Goal: Task Accomplishment & Management: Use online tool/utility

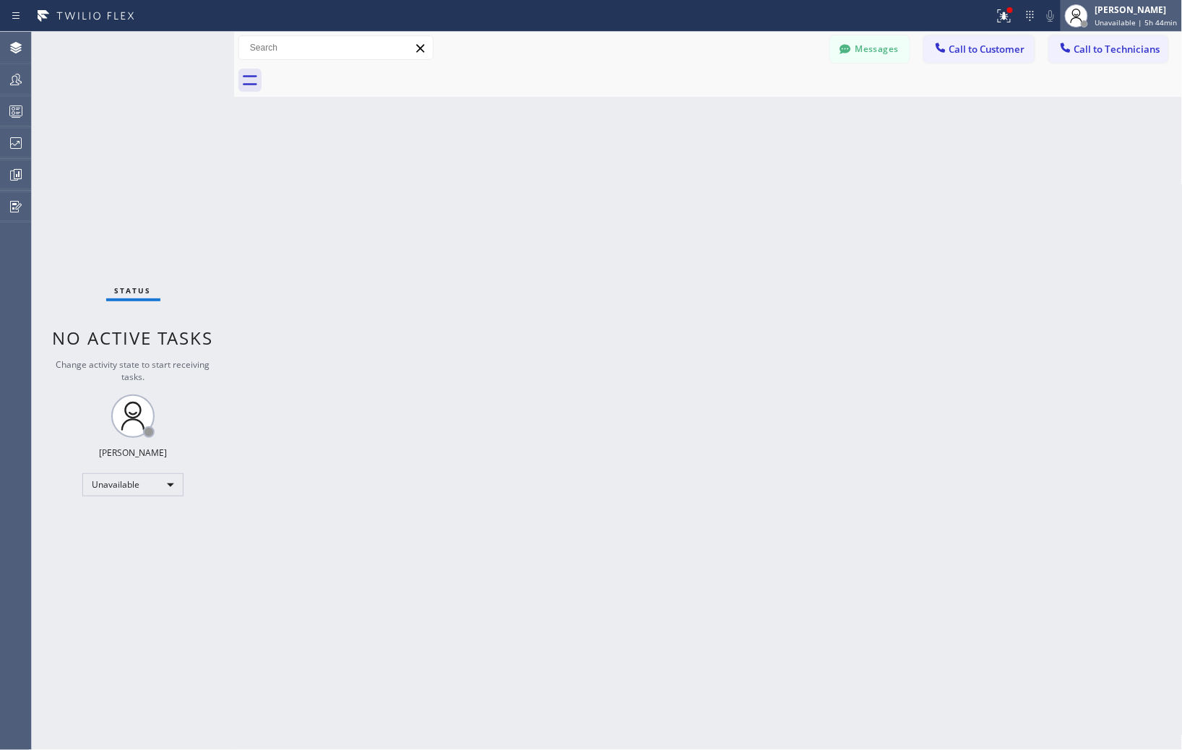
click at [1113, 4] on div "[PERSON_NAME]" at bounding box center [1137, 10] width 82 height 12
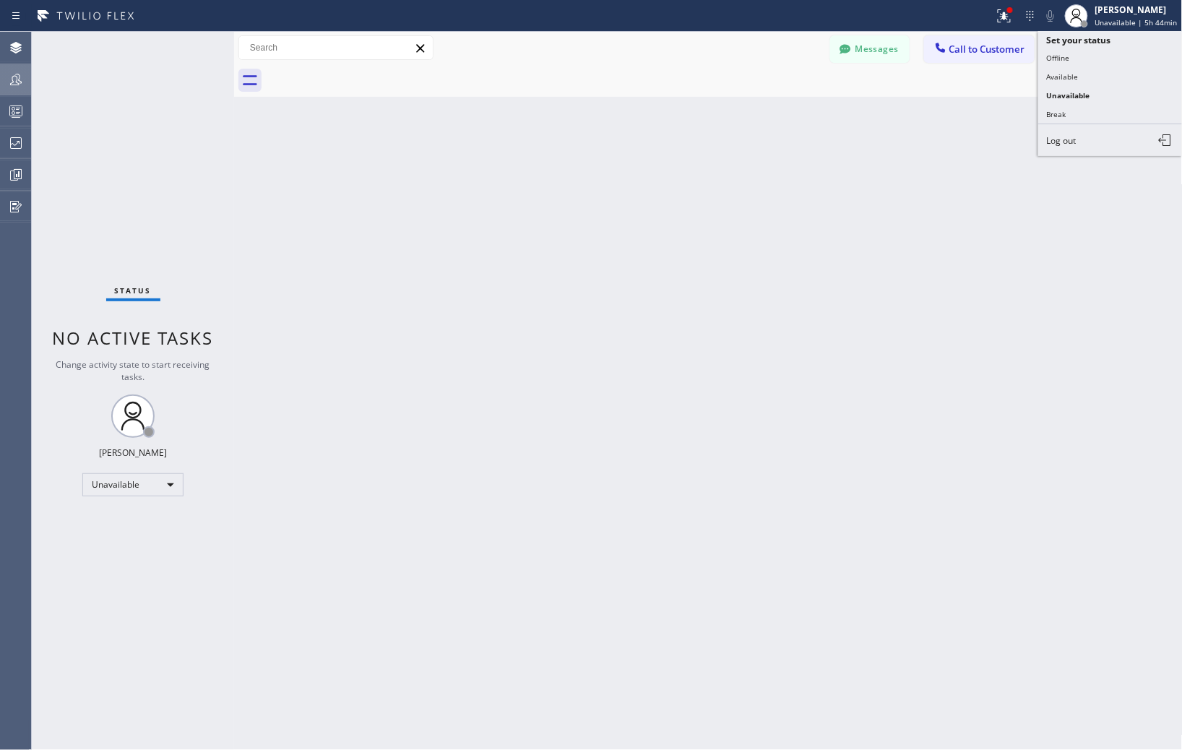
drag, startPoint x: 7, startPoint y: 72, endPoint x: 16, endPoint y: 73, distance: 8.7
click at [9, 73] on div at bounding box center [16, 79] width 32 height 17
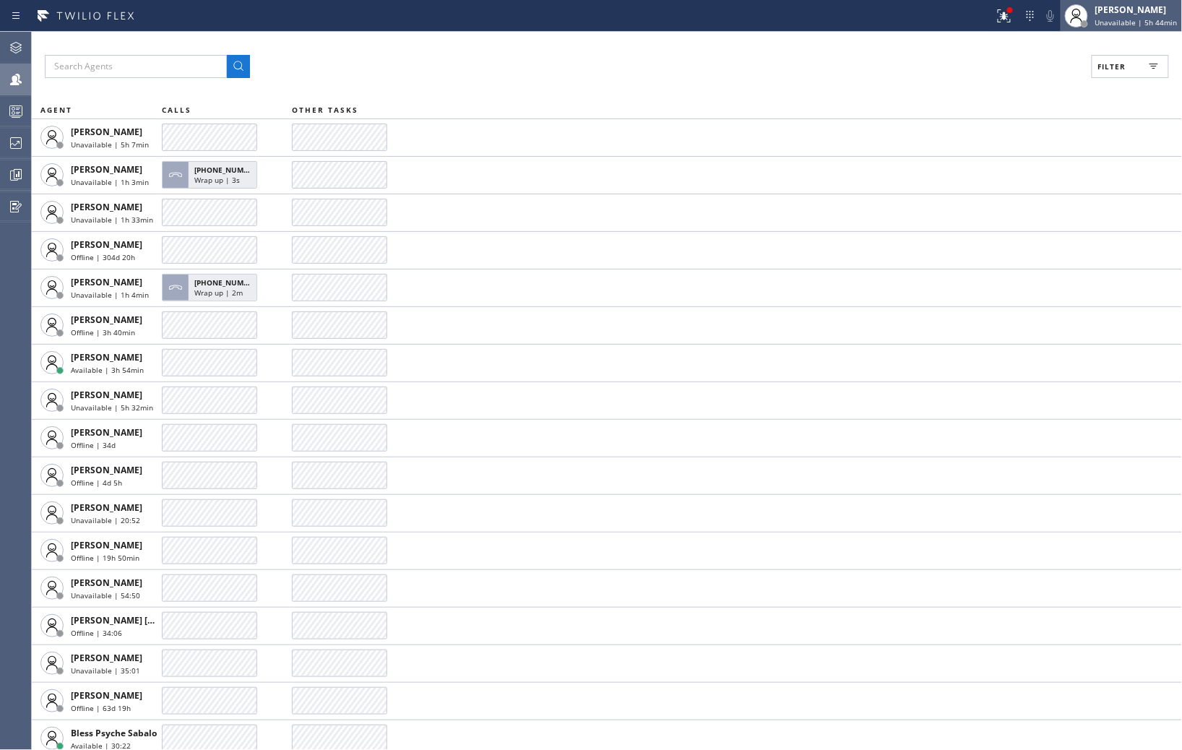
click at [1127, 12] on div "[PERSON_NAME]" at bounding box center [1137, 10] width 82 height 12
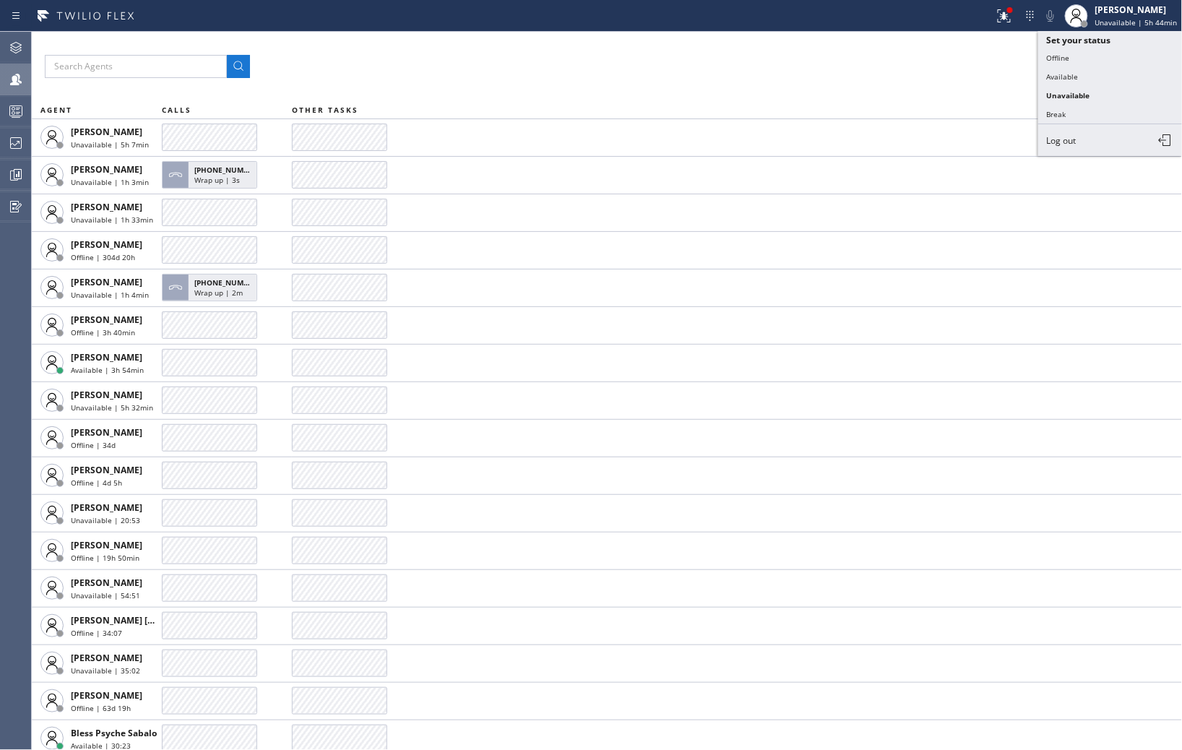
drag, startPoint x: 973, startPoint y: 74, endPoint x: 1031, endPoint y: 74, distance: 58.5
click at [976, 74] on div "Filter" at bounding box center [607, 66] width 1124 height 23
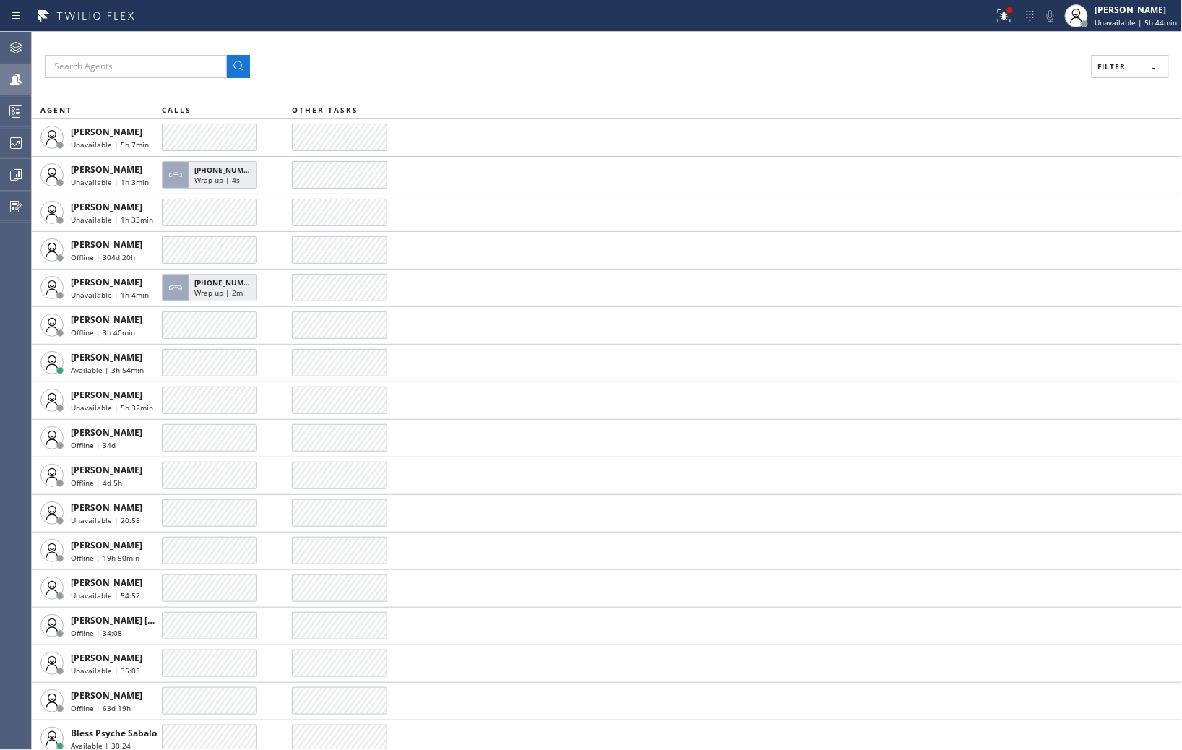
click at [1138, 61] on button "Filter" at bounding box center [1130, 66] width 77 height 23
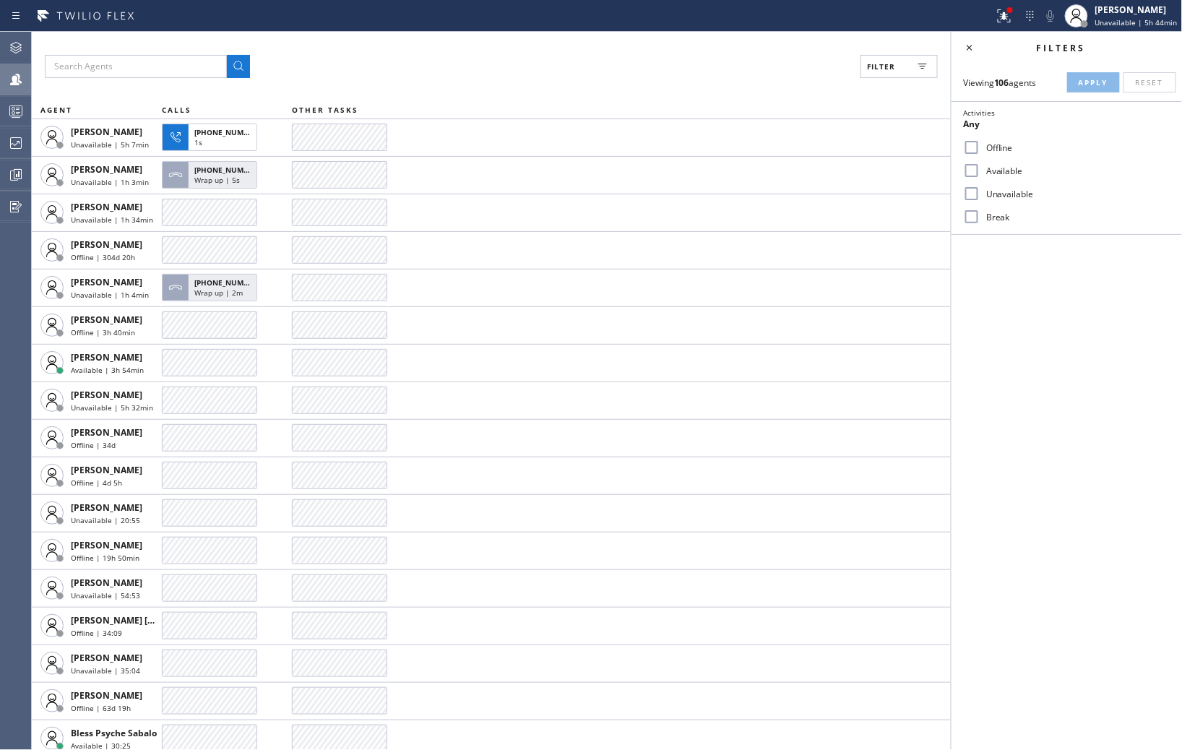
click at [973, 220] on input "Break" at bounding box center [971, 216] width 17 height 17
checkbox input "true"
click at [1081, 79] on span "Apply" at bounding box center [1094, 82] width 30 height 10
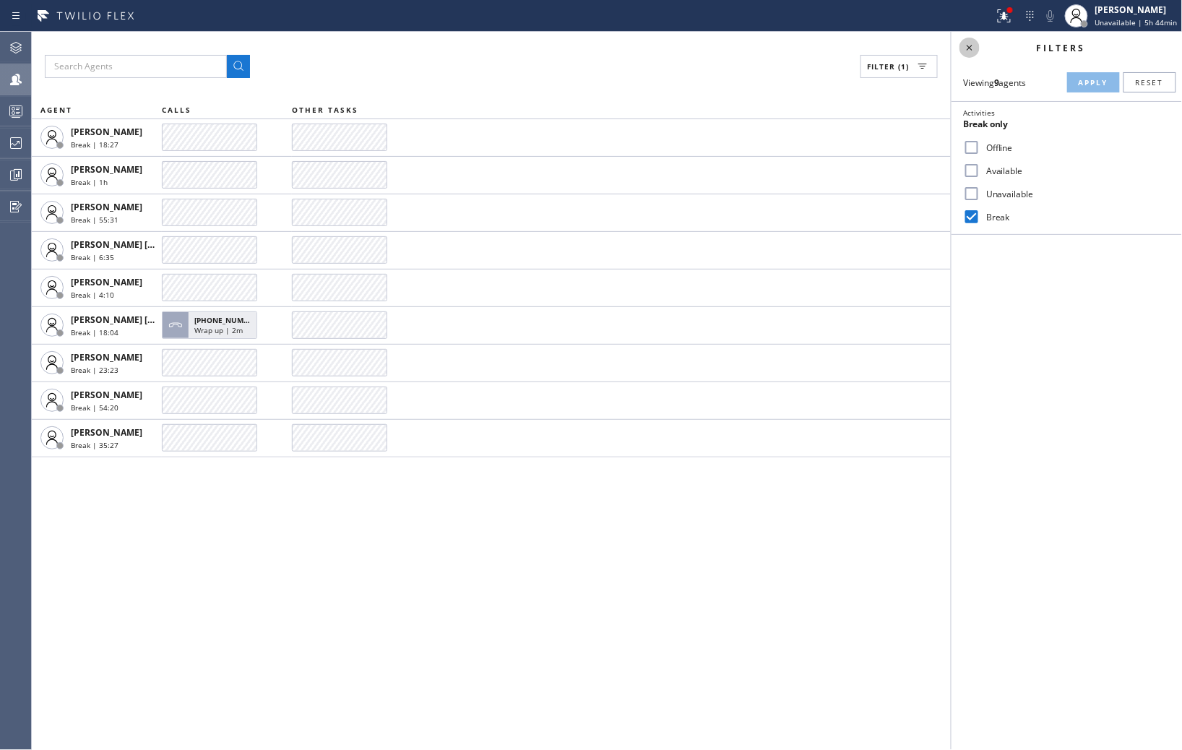
drag, startPoint x: 972, startPoint y: 45, endPoint x: 988, endPoint y: 45, distance: 15.9
click at [973, 45] on icon at bounding box center [969, 47] width 17 height 17
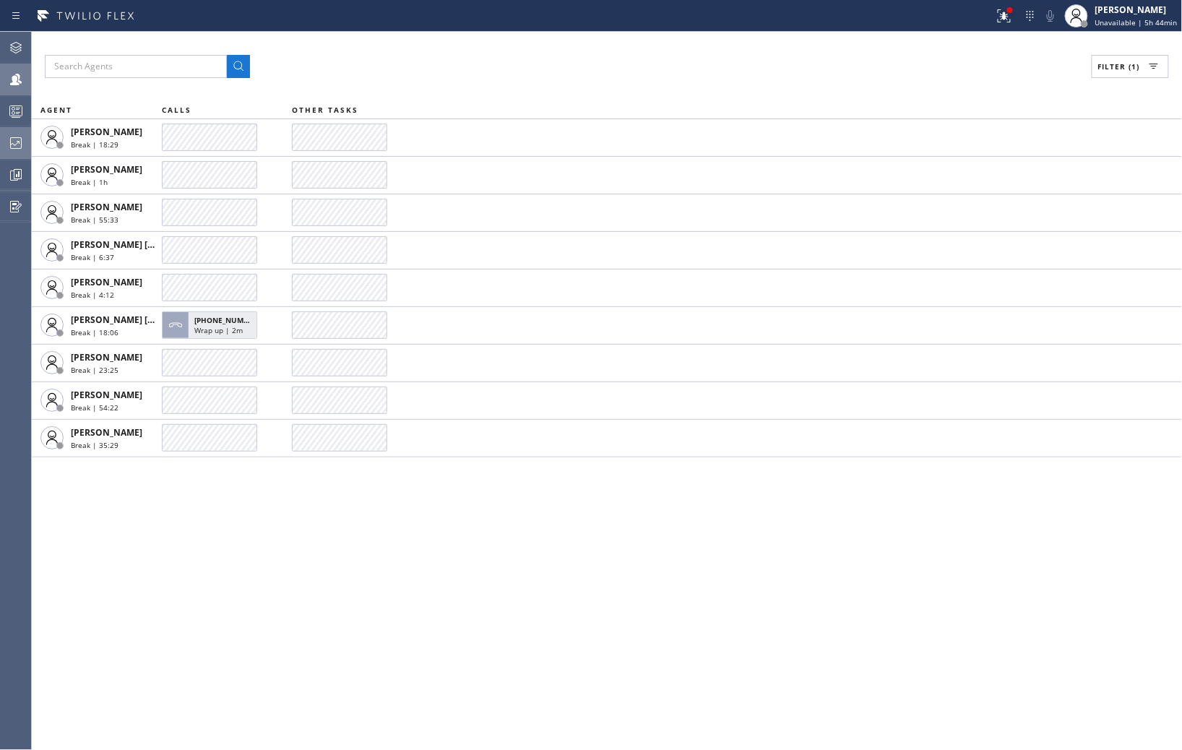
click at [12, 138] on icon at bounding box center [15, 142] width 17 height 17
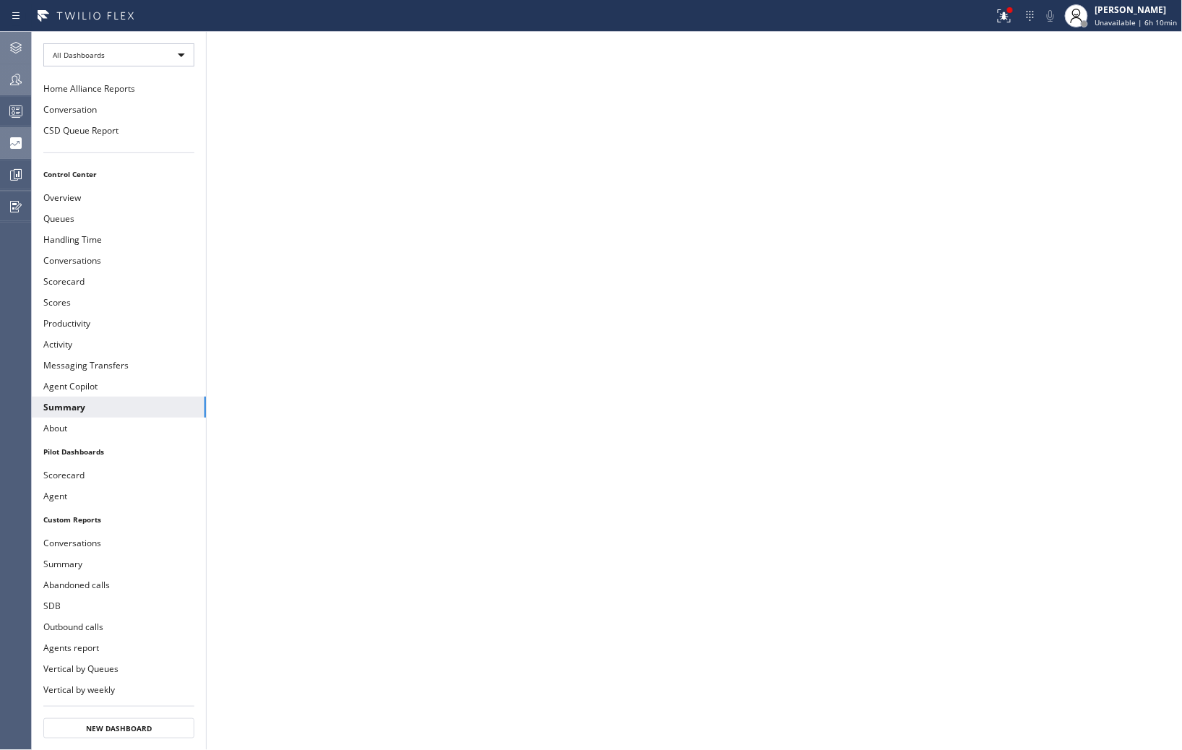
click at [20, 46] on icon at bounding box center [15, 47] width 17 height 17
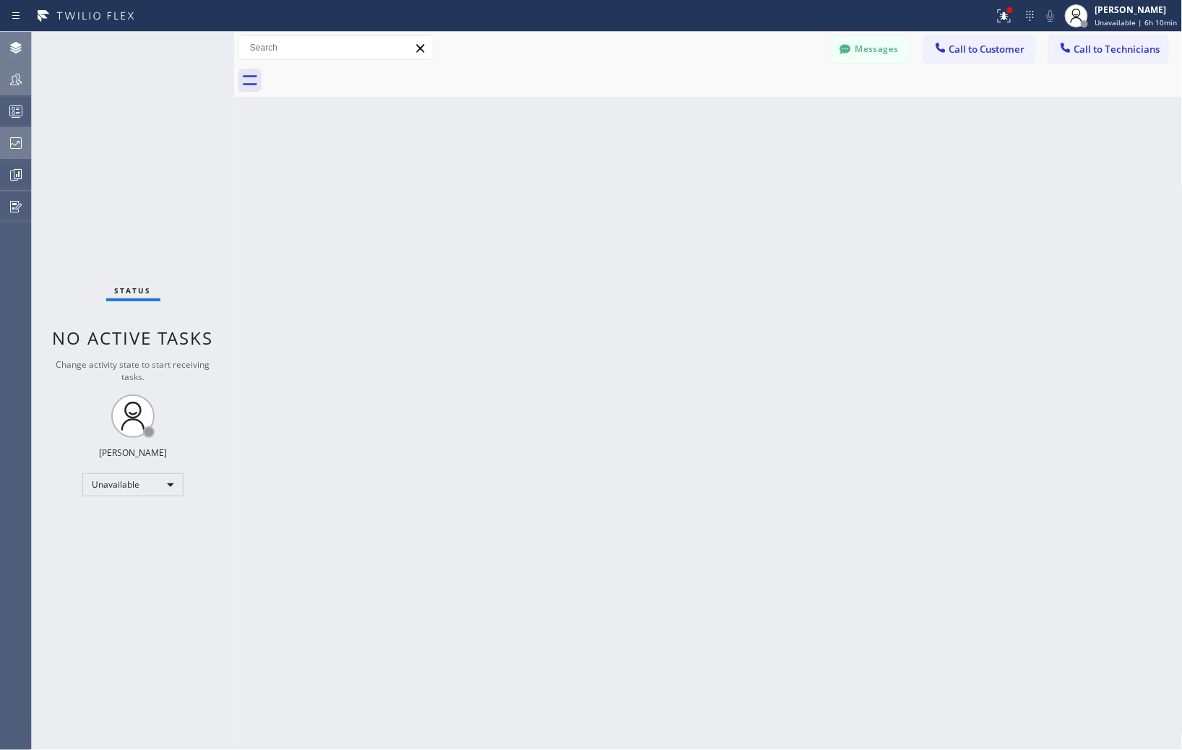
click at [9, 83] on icon at bounding box center [15, 79] width 17 height 17
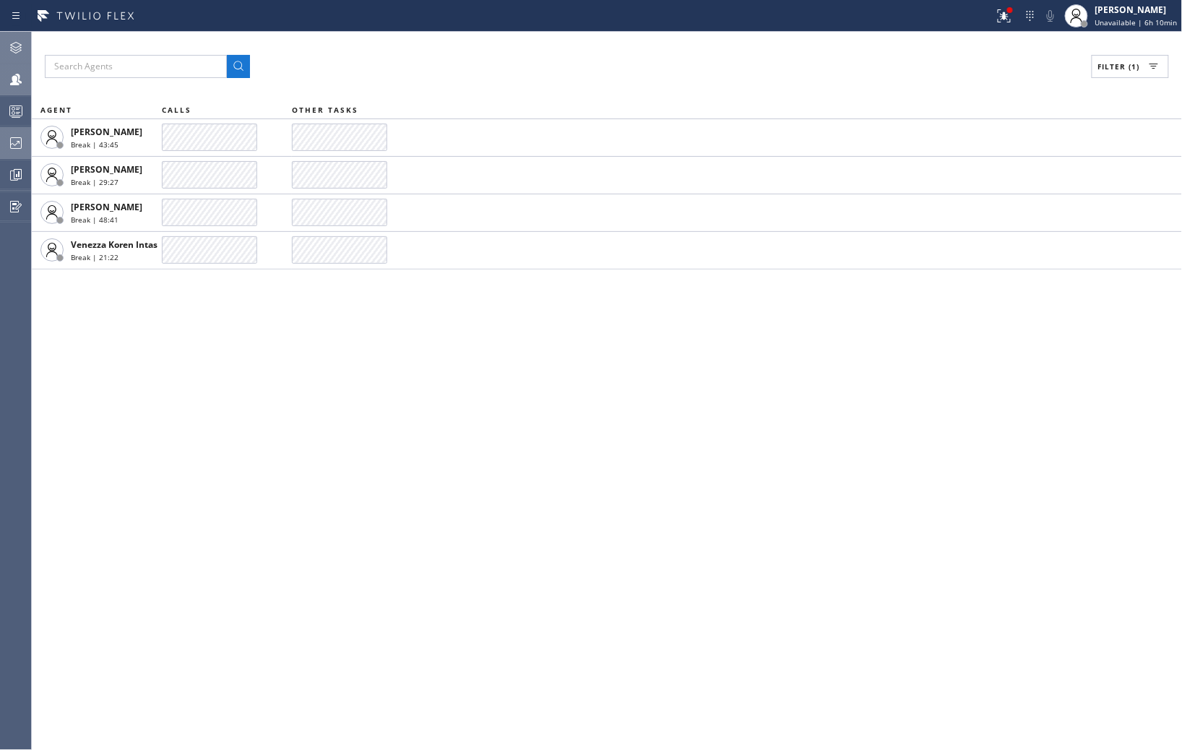
click at [1140, 62] on button "Filter (1)" at bounding box center [1130, 66] width 77 height 23
click at [993, 197] on label "Unavailable" at bounding box center [1076, 194] width 190 height 12
click at [981, 197] on input "Unavailable" at bounding box center [971, 193] width 17 height 17
checkbox input "true"
click at [985, 211] on label "Break" at bounding box center [1076, 217] width 190 height 12
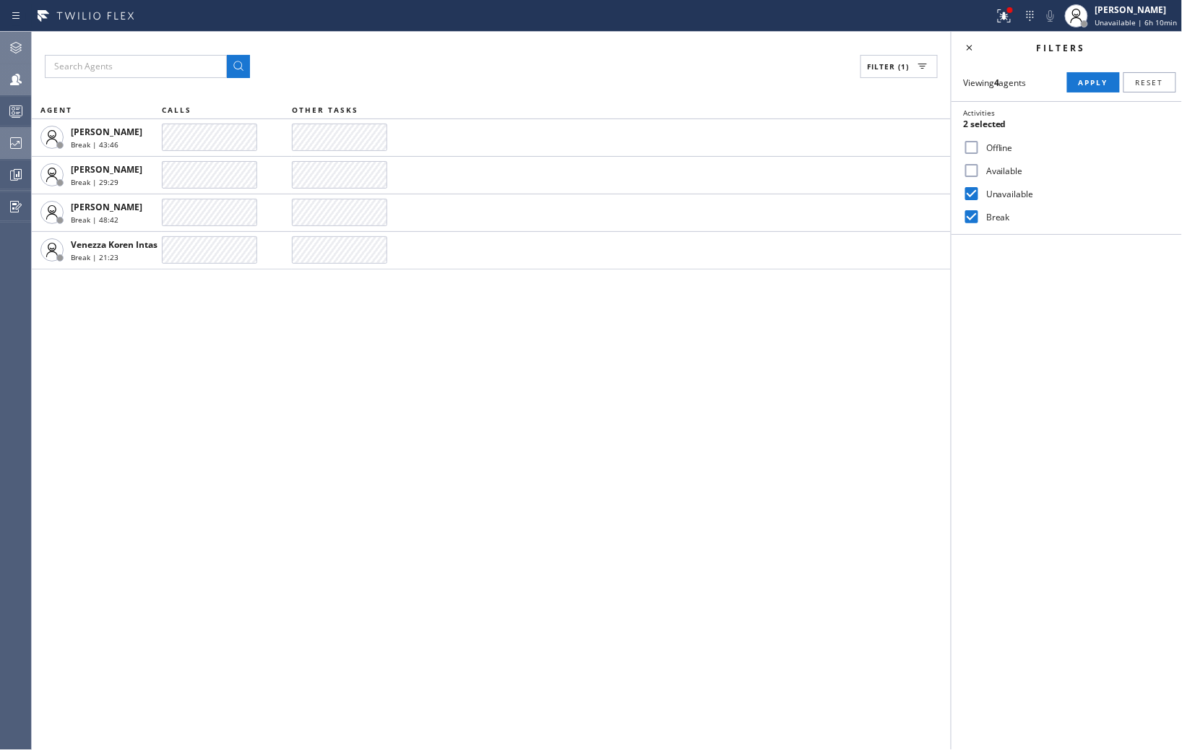
click at [981, 211] on input "Break" at bounding box center [971, 216] width 17 height 17
checkbox input "false"
click at [1089, 82] on span "Apply" at bounding box center [1094, 82] width 30 height 10
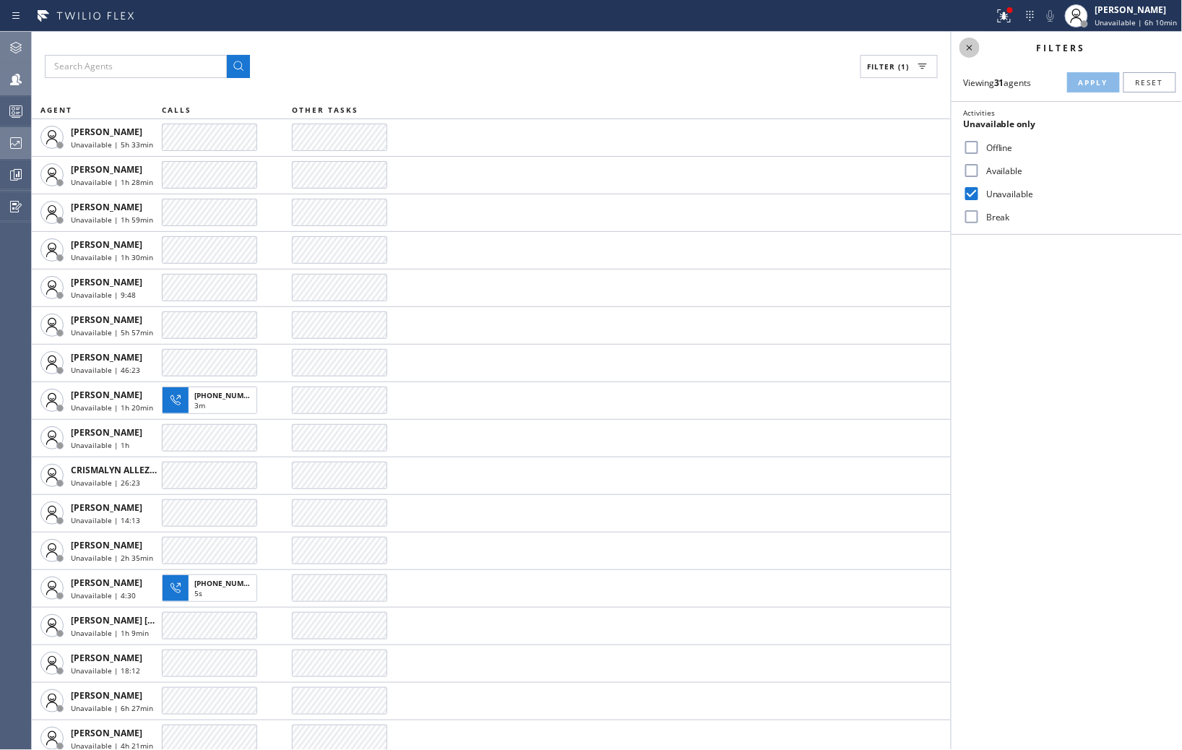
click at [973, 51] on icon at bounding box center [969, 47] width 17 height 17
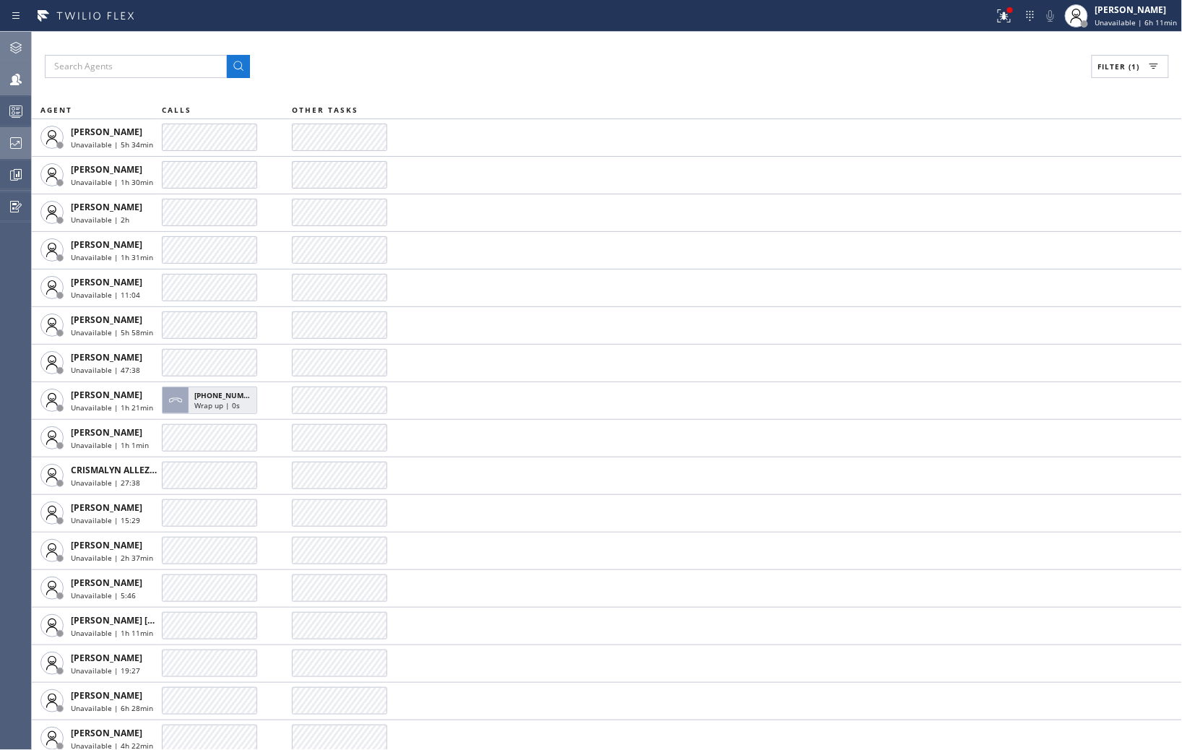
click at [954, 66] on div "Filter (1)" at bounding box center [607, 66] width 1124 height 23
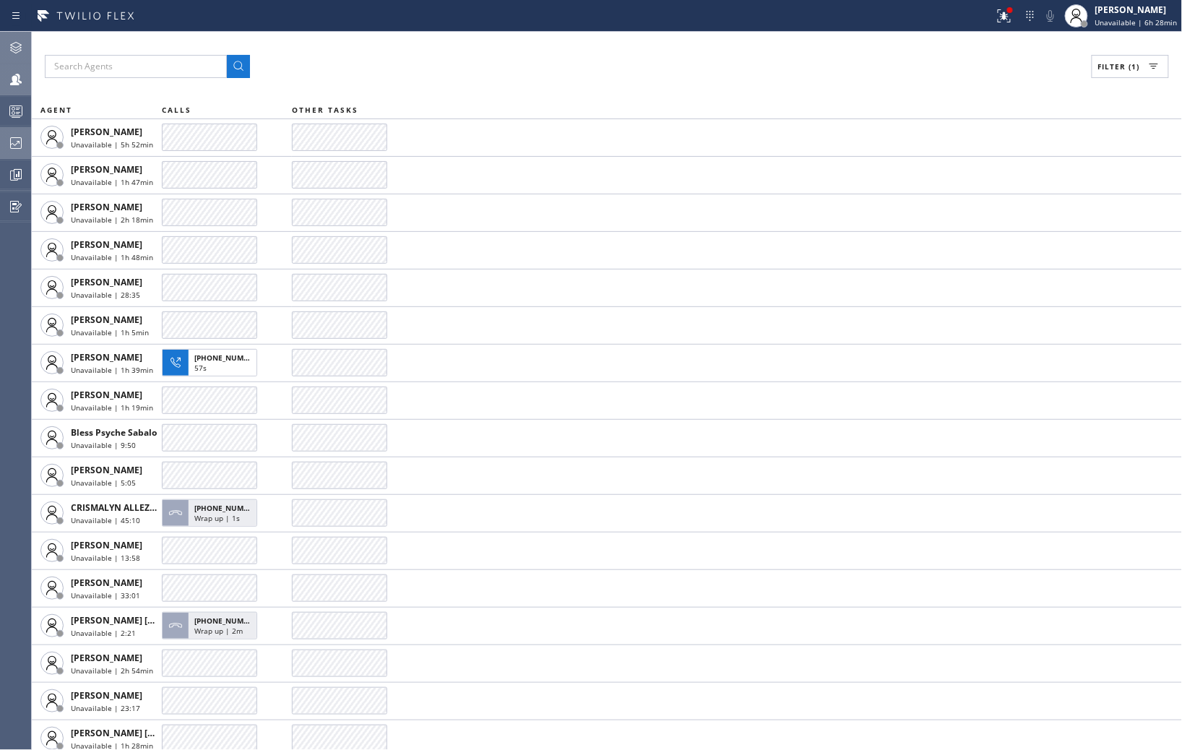
drag, startPoint x: 17, startPoint y: 143, endPoint x: 25, endPoint y: 143, distance: 8.7
click at [25, 143] on div at bounding box center [16, 142] width 32 height 17
